Goal: Task Accomplishment & Management: Use online tool/utility

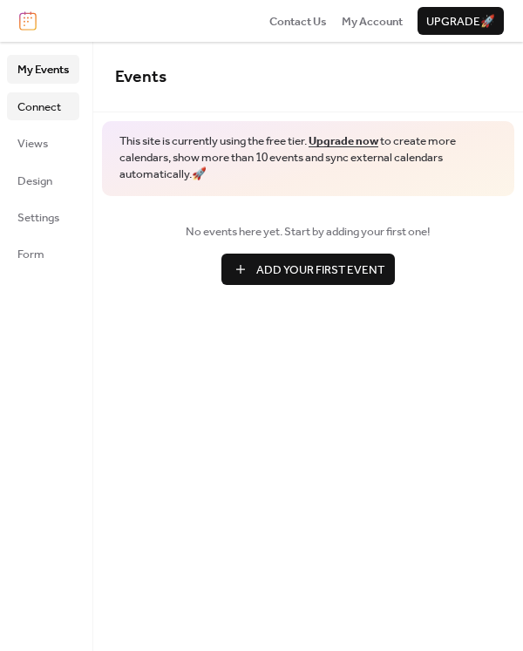
click at [52, 108] on span "Connect" at bounding box center [39, 106] width 44 height 17
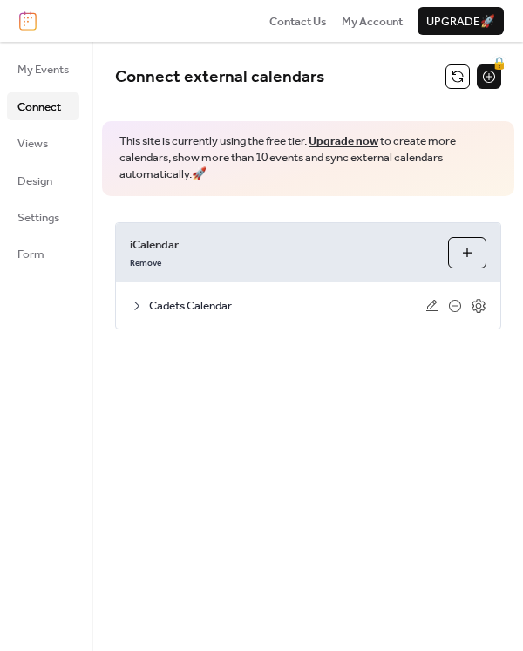
click at [137, 307] on icon at bounding box center [136, 305] width 5 height 9
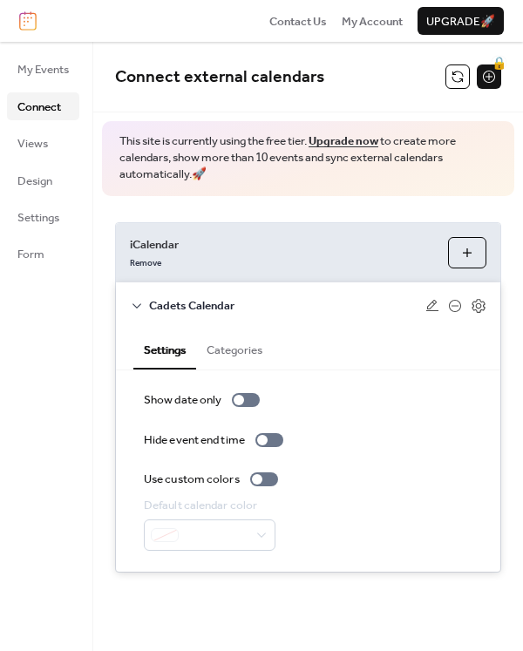
click at [247, 353] on button "Categories" at bounding box center [234, 347] width 77 height 39
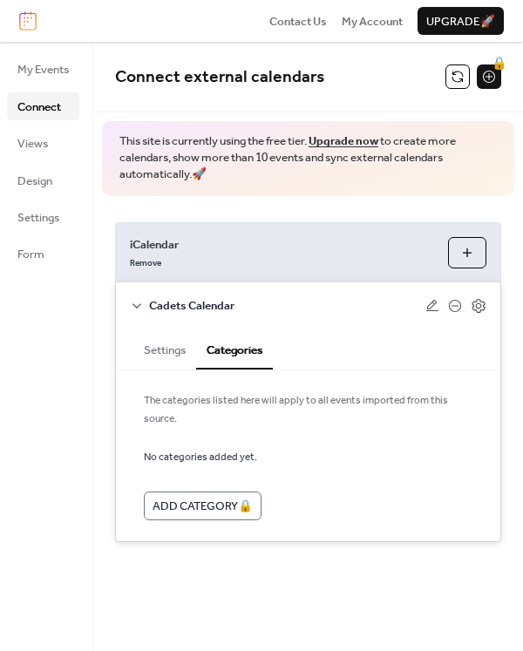
click at [170, 355] on button "Settings" at bounding box center [164, 347] width 63 height 39
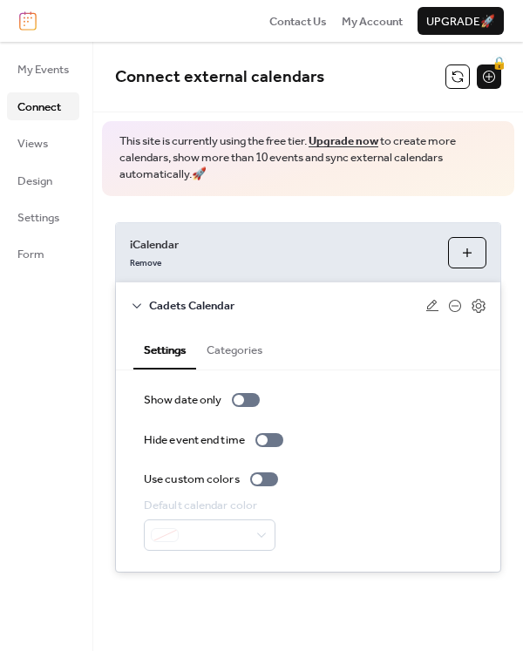
click at [487, 307] on div "Cadets Calendar" at bounding box center [308, 304] width 384 height 45
click at [480, 304] on icon at bounding box center [479, 305] width 6 height 6
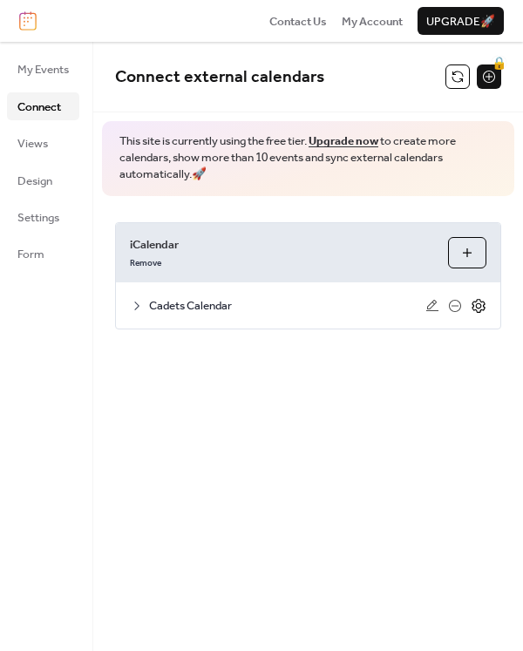
click at [480, 304] on icon at bounding box center [479, 305] width 6 height 6
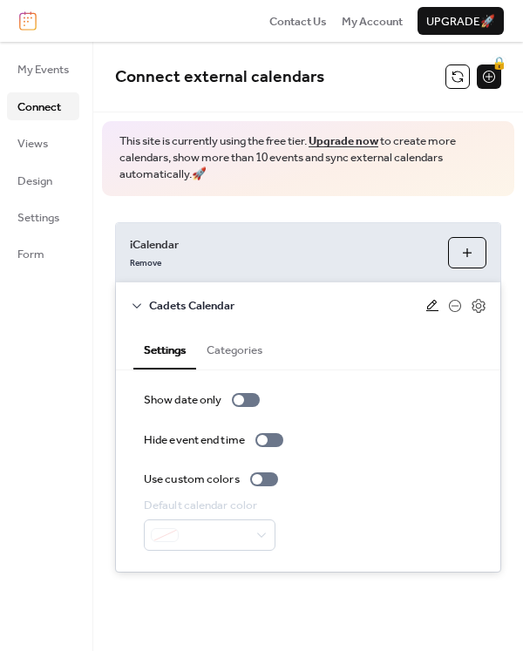
click at [432, 305] on icon at bounding box center [432, 305] width 12 height 11
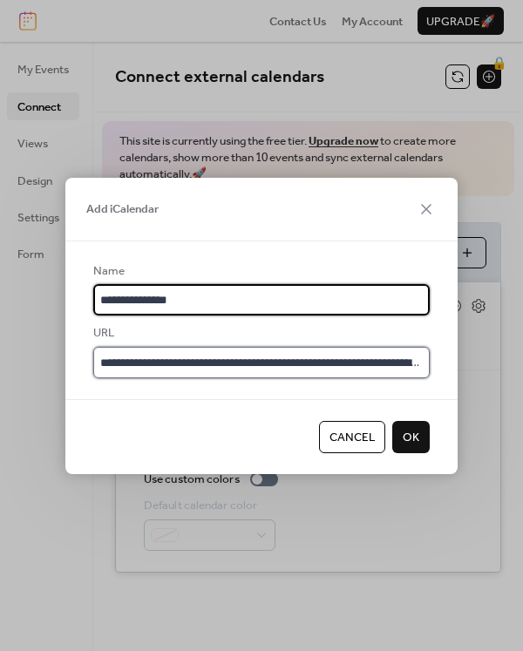
click at [330, 359] on input "**********" at bounding box center [261, 362] width 336 height 31
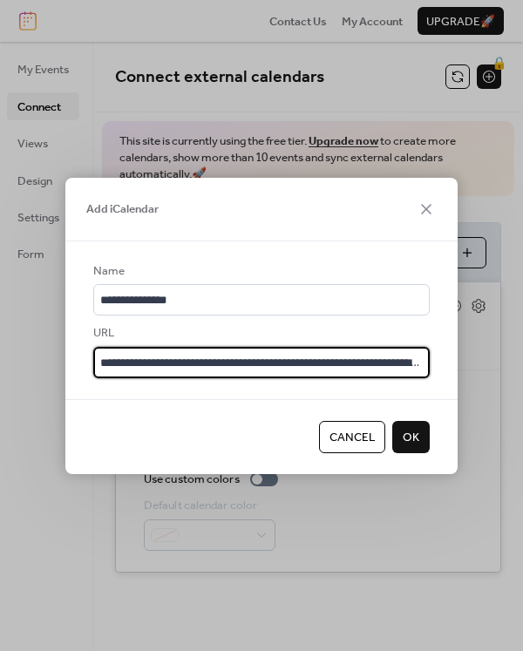
click at [330, 359] on input "**********" at bounding box center [261, 362] width 336 height 31
click at [374, 434] on span "Cancel" at bounding box center [351, 437] width 45 height 17
